Goal: Task Accomplishment & Management: Manage account settings

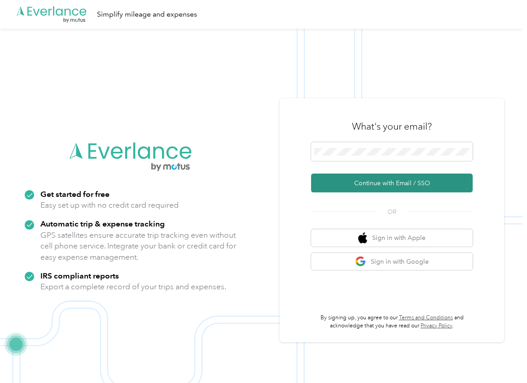
click at [337, 174] on button "Continue with Email / SSO" at bounding box center [392, 183] width 162 height 19
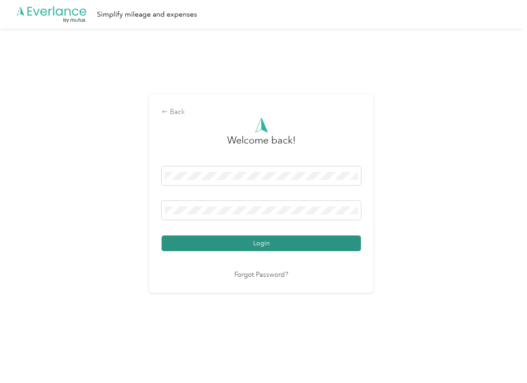
click at [184, 240] on button "Login" at bounding box center [261, 244] width 199 height 16
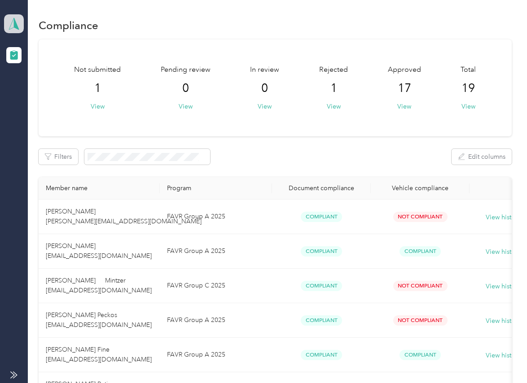
click at [16, 23] on polygon at bounding box center [16, 24] width 5 height 12
click at [48, 90] on div "Log out" at bounding box center [98, 94] width 176 height 16
